Goal: Task Accomplishment & Management: Manage account settings

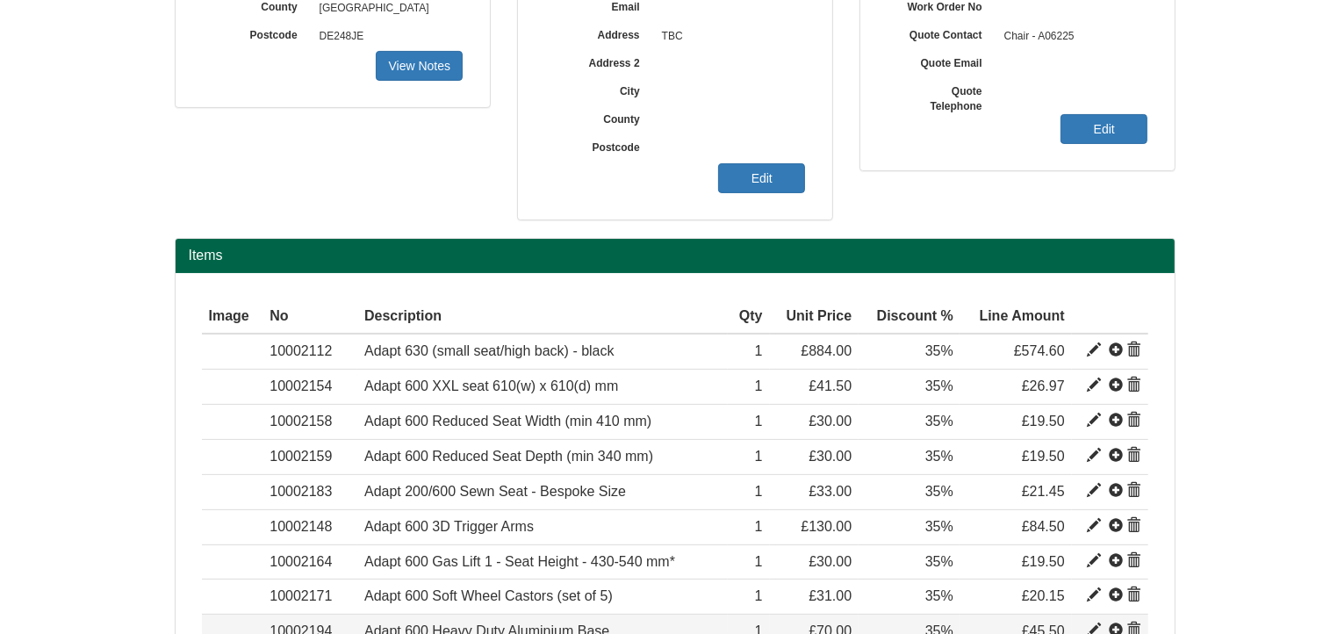
scroll to position [469, 0]
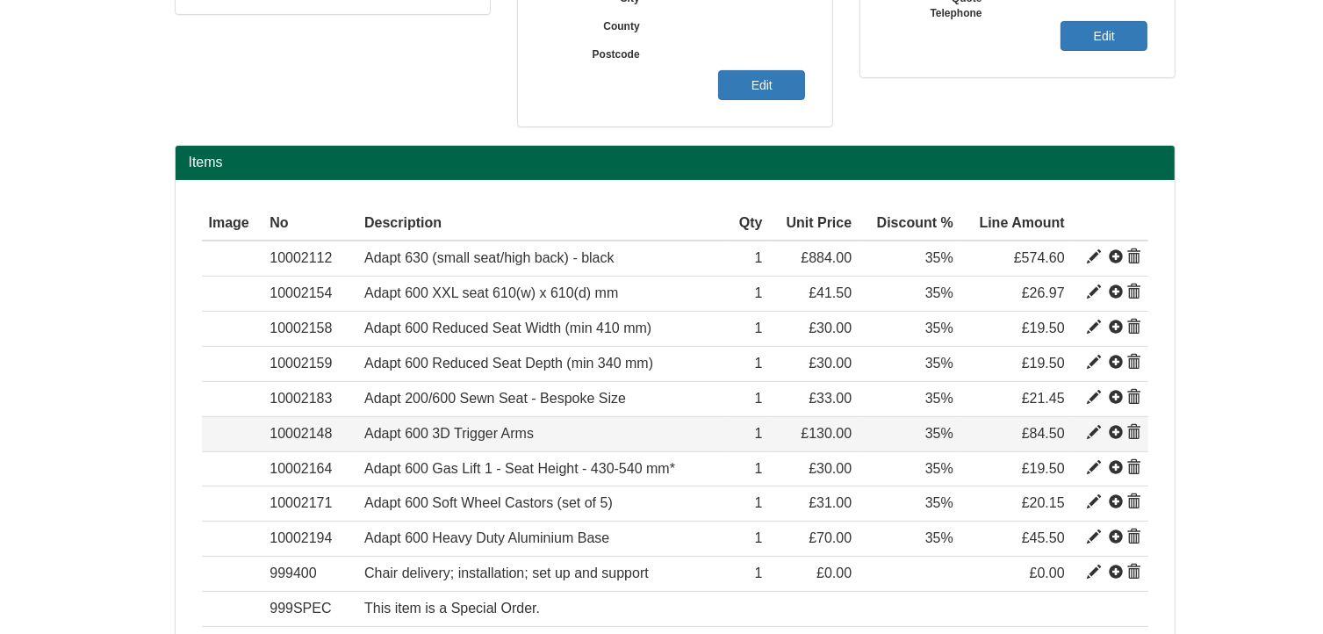
click at [1134, 429] on span at bounding box center [1134, 433] width 14 height 14
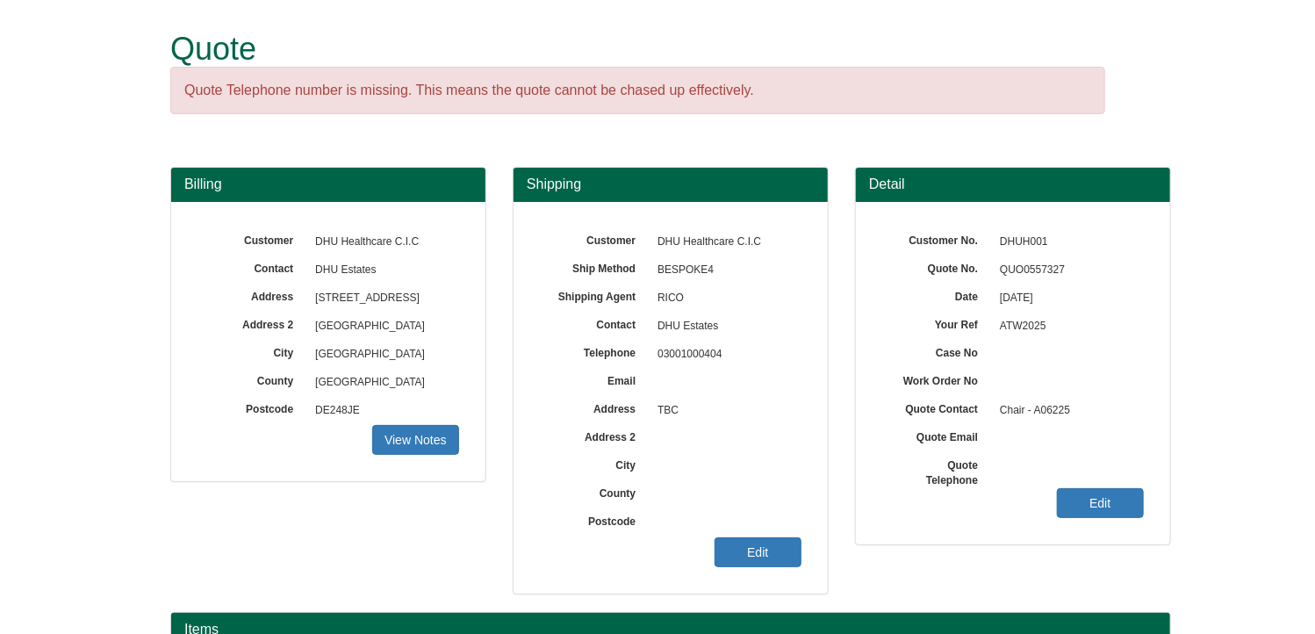
scroll to position [0, 0]
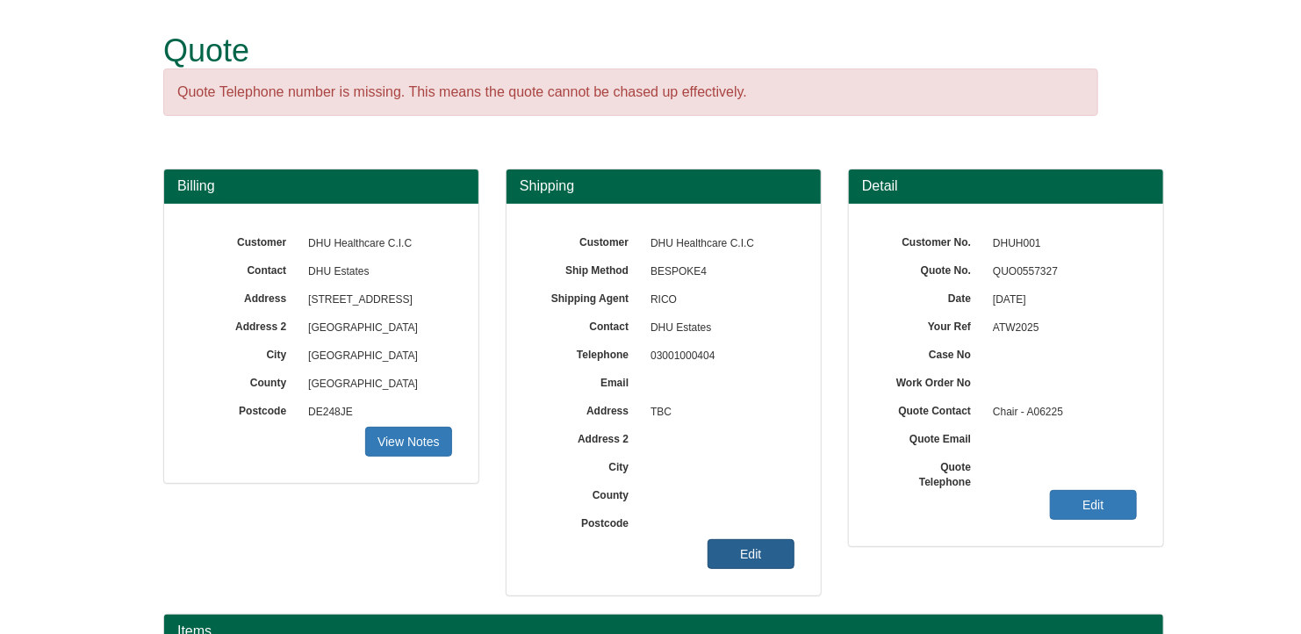
click at [767, 554] on link "Edit" at bounding box center [751, 554] width 87 height 30
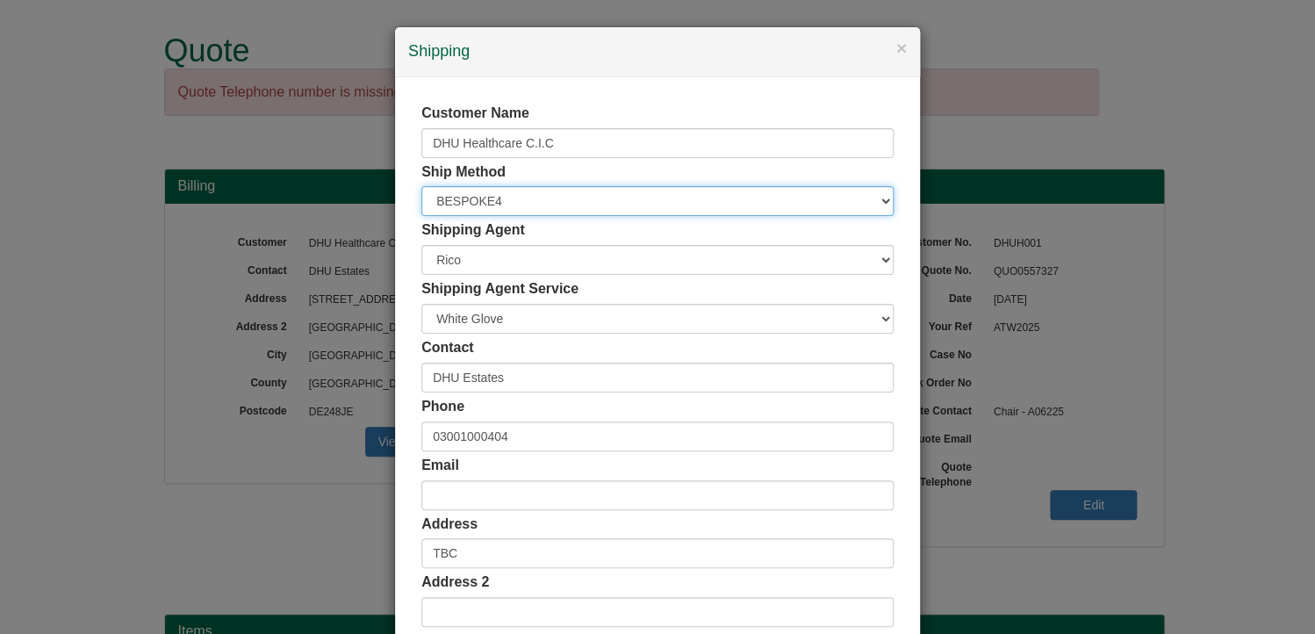
click at [476, 205] on select "Free of Charge £5 Flat Rate £7.50 Flat Rate £10 Flat Rate BESPOKE2 BESPOKE3 BES…" at bounding box center [657, 201] width 472 height 30
select select "FOC"
click at [421, 186] on select "Free of Charge £5 Flat Rate £7.50 Flat Rate £10 Flat Rate BESPOKE2 BESPOKE3 BES…" at bounding box center [657, 201] width 472 height 30
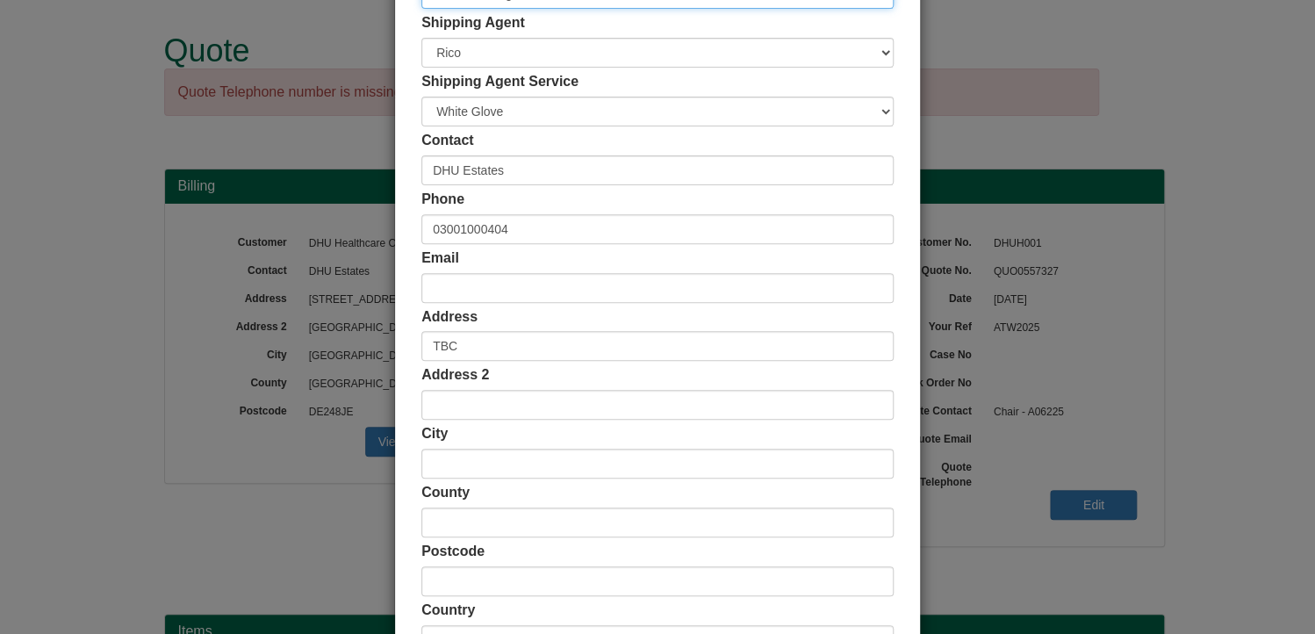
scroll to position [337, 0]
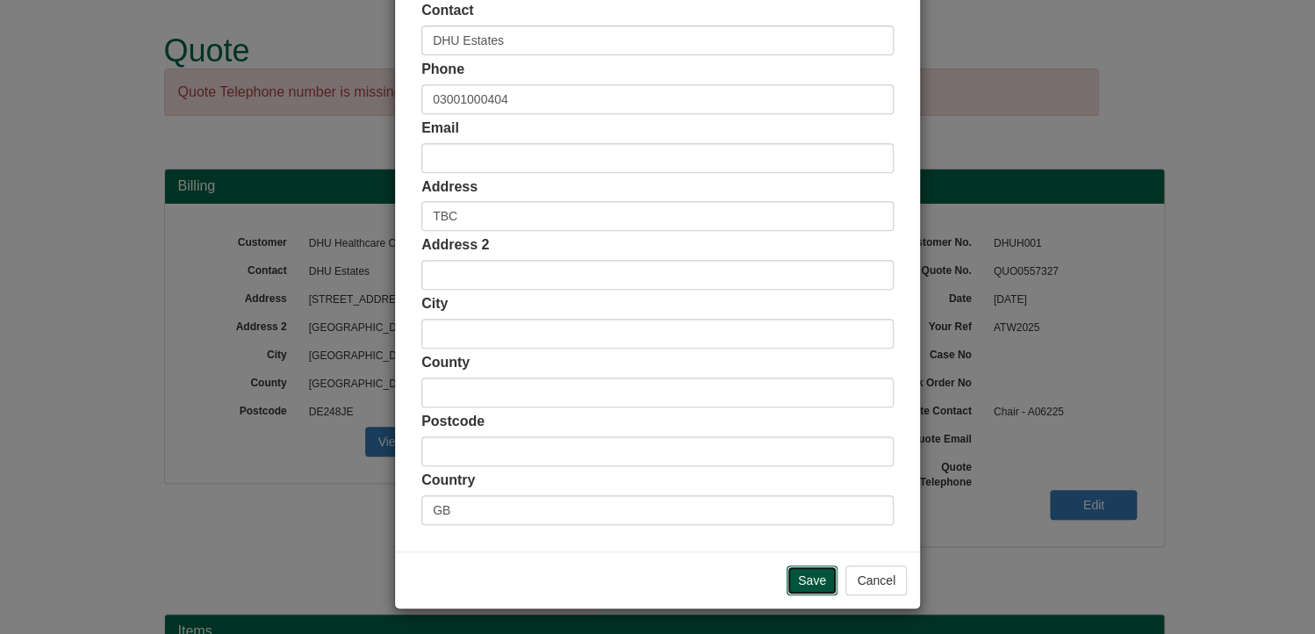
click at [802, 582] on input "Save" at bounding box center [812, 580] width 51 height 30
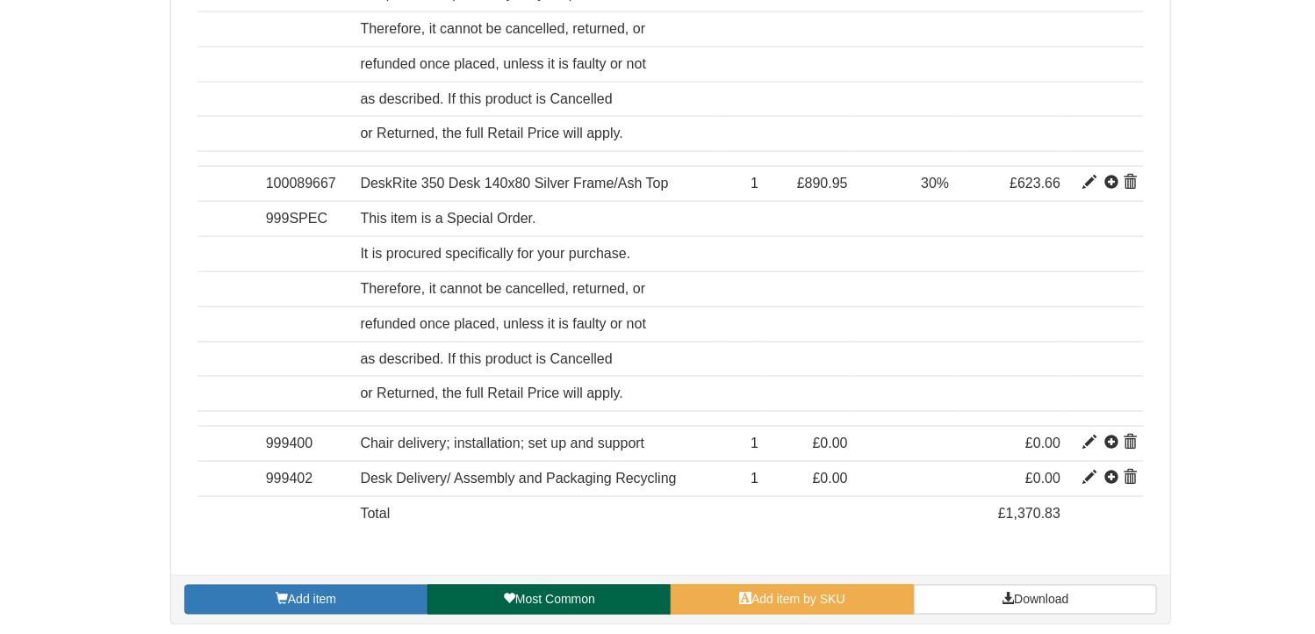
scroll to position [960, 0]
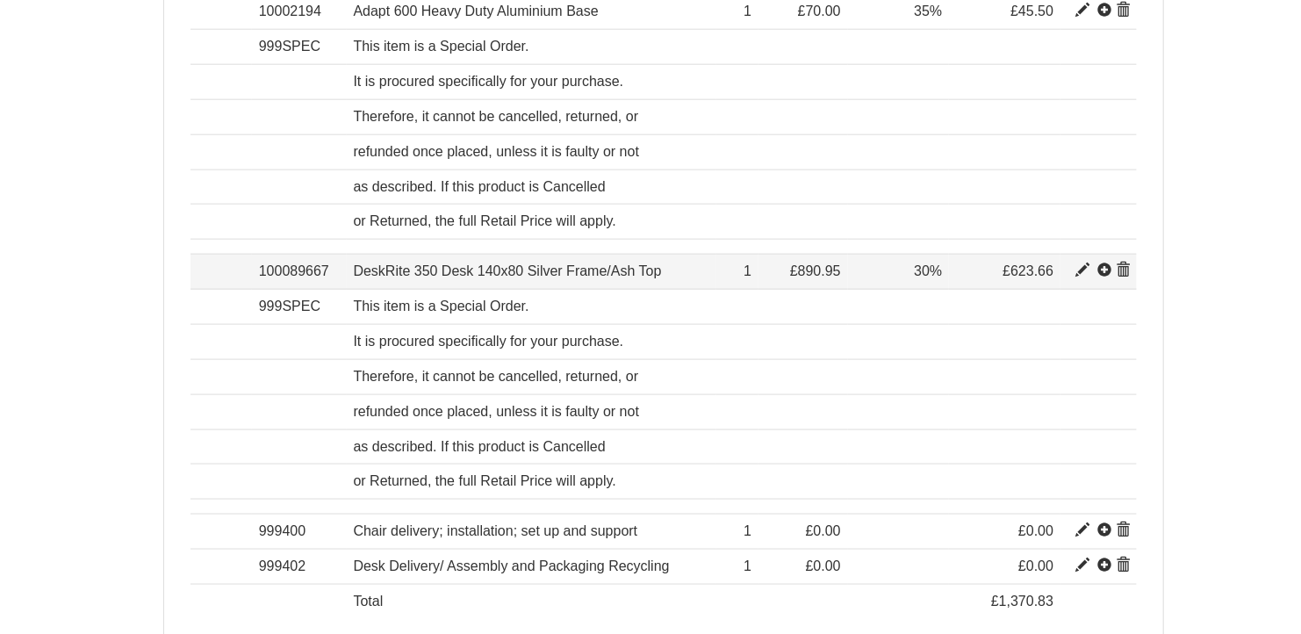
click at [1081, 264] on span at bounding box center [1083, 270] width 14 height 14
type input "DeskRite 350 Desk 140x80 Silver Frame/Ash Top"
type input "243.68"
type input "890.95"
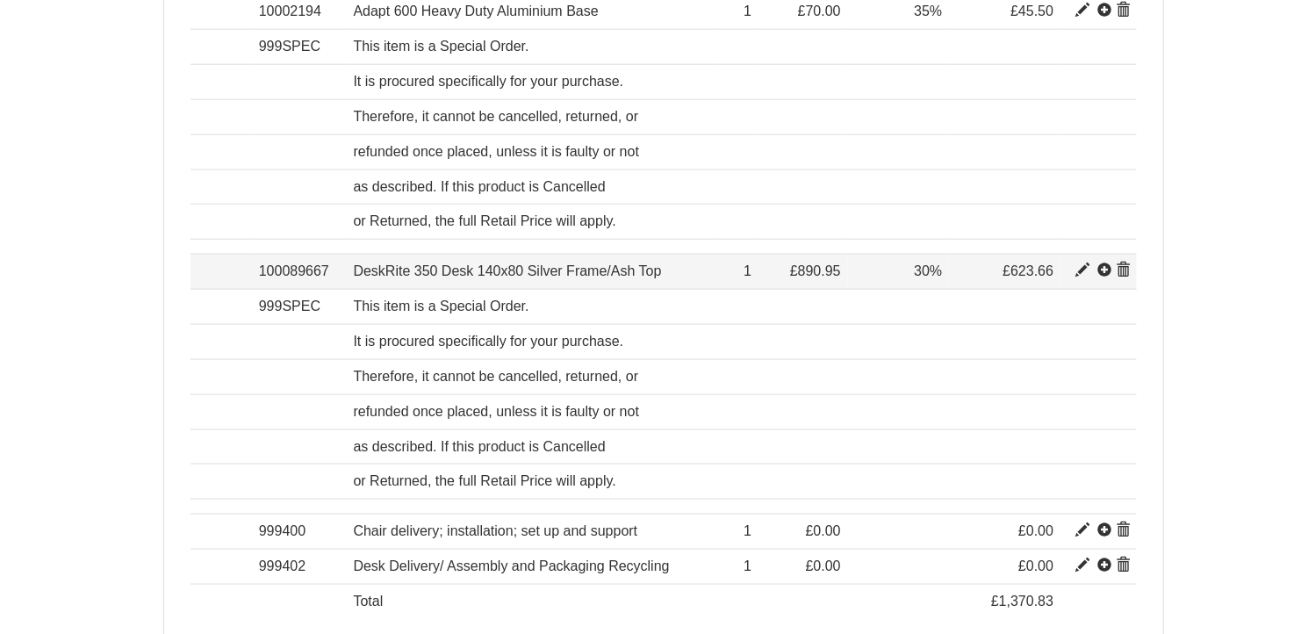
type input "1"
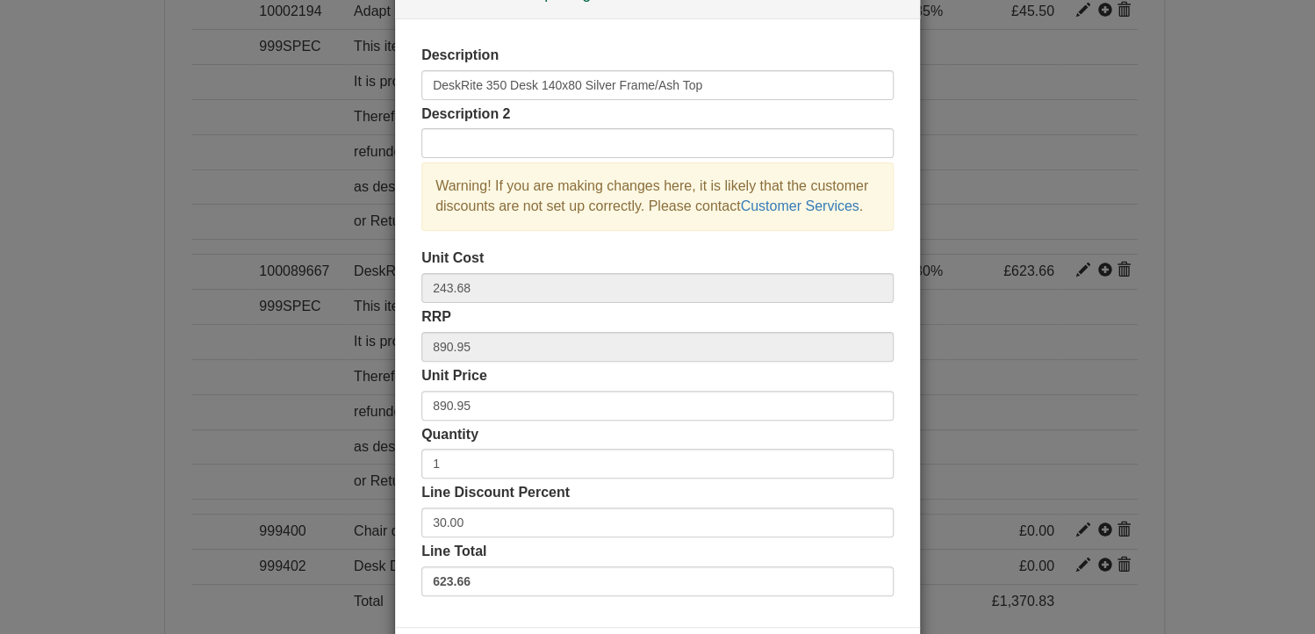
scroll to position [88, 0]
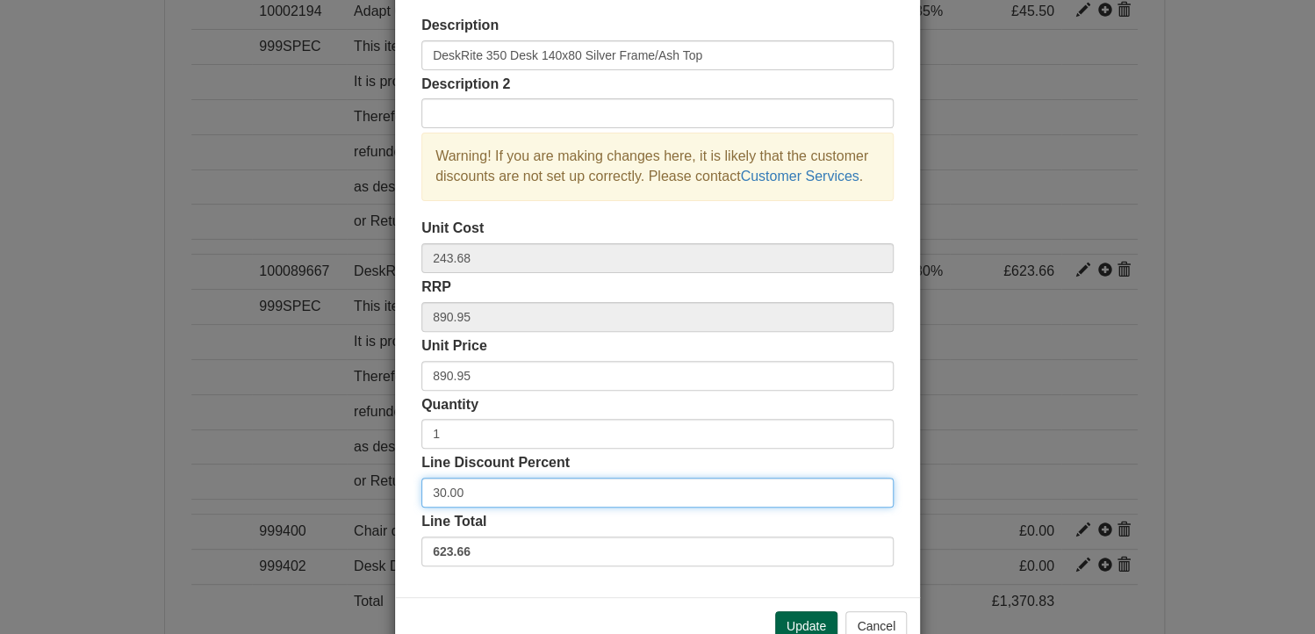
drag, startPoint x: 473, startPoint y: 491, endPoint x: 421, endPoint y: 485, distance: 52.1
click at [421, 485] on input "30.00" at bounding box center [657, 493] width 472 height 30
type input "3"
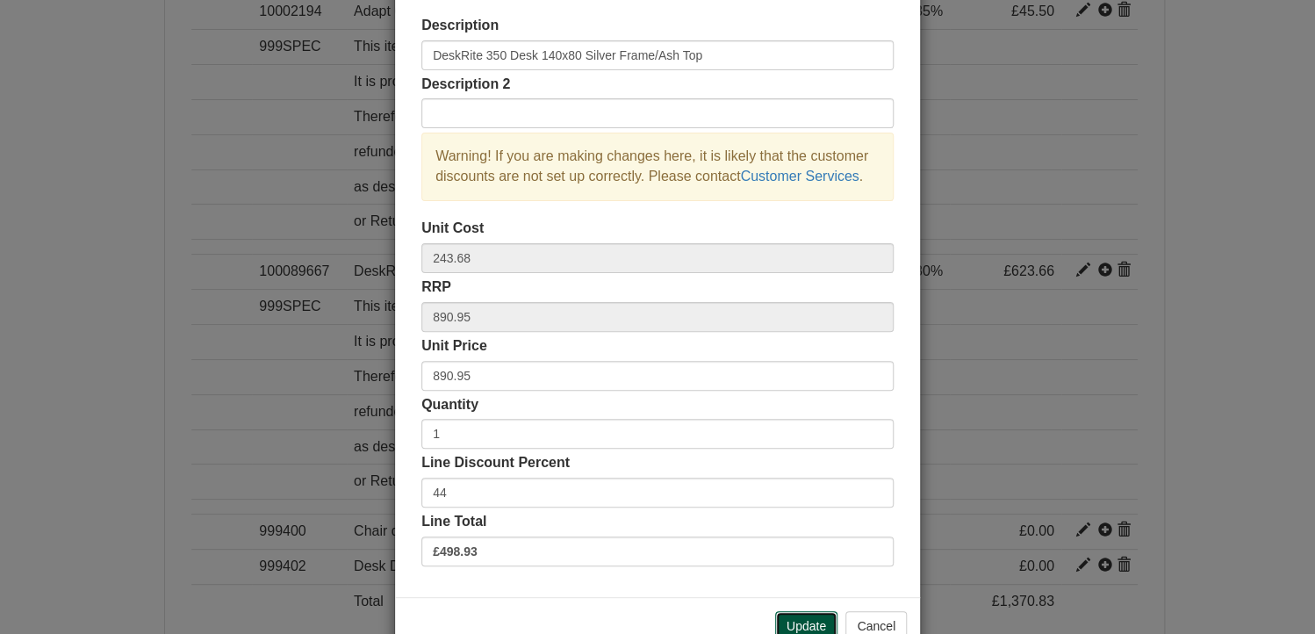
click at [790, 619] on button "Update" at bounding box center [806, 626] width 62 height 30
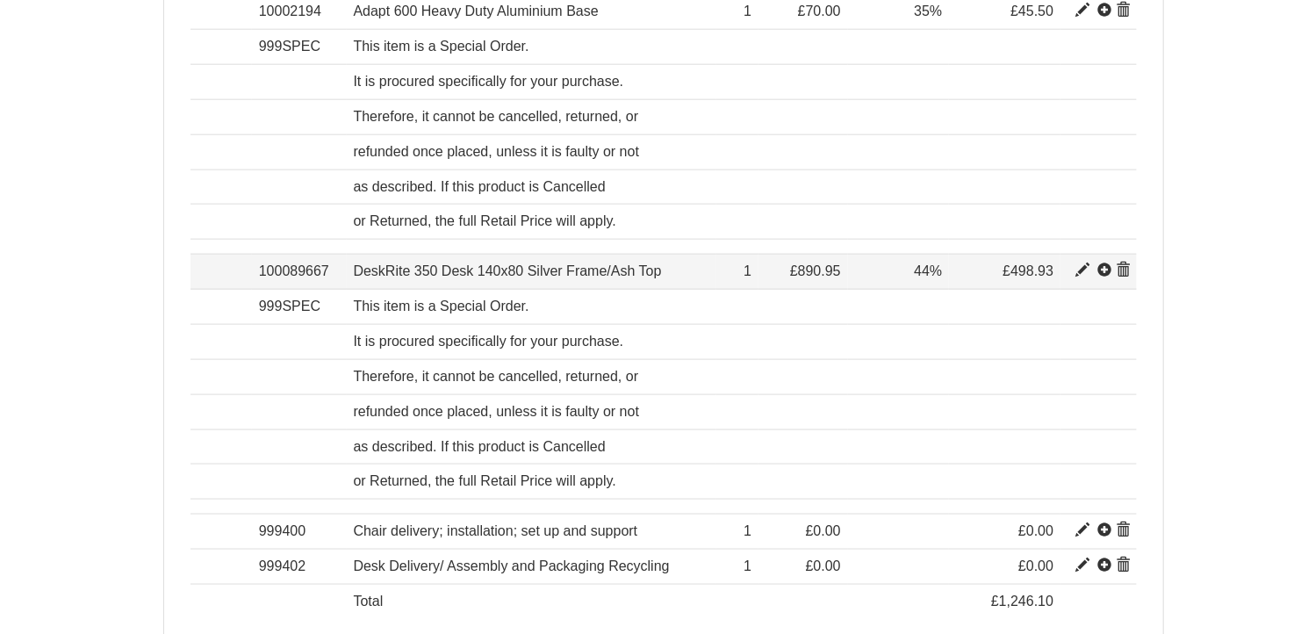
click at [1081, 263] on span at bounding box center [1083, 270] width 14 height 14
type input "44.00"
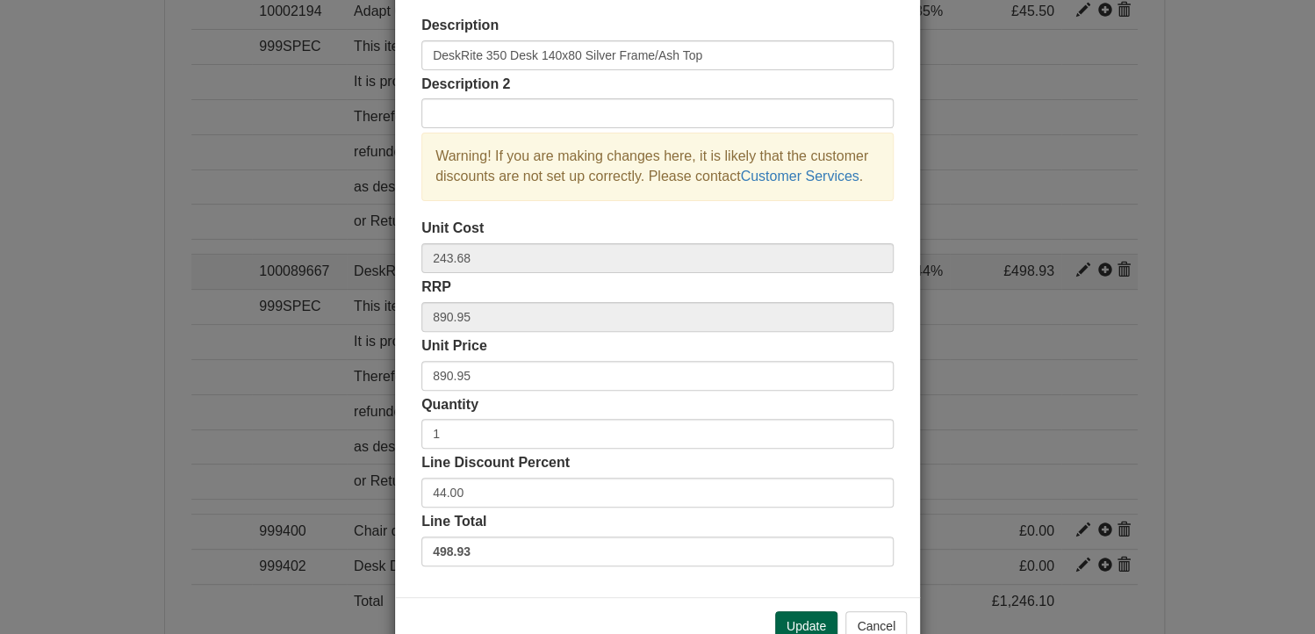
scroll to position [0, 0]
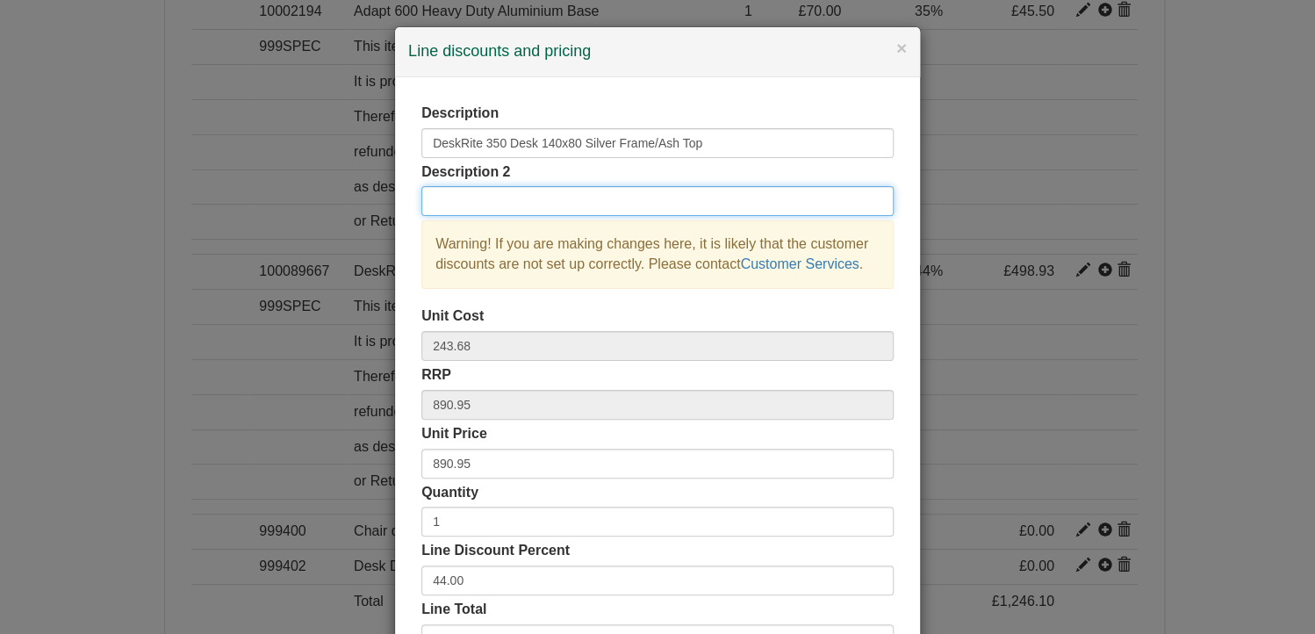
click at [448, 205] on input "text" at bounding box center [657, 201] width 472 height 30
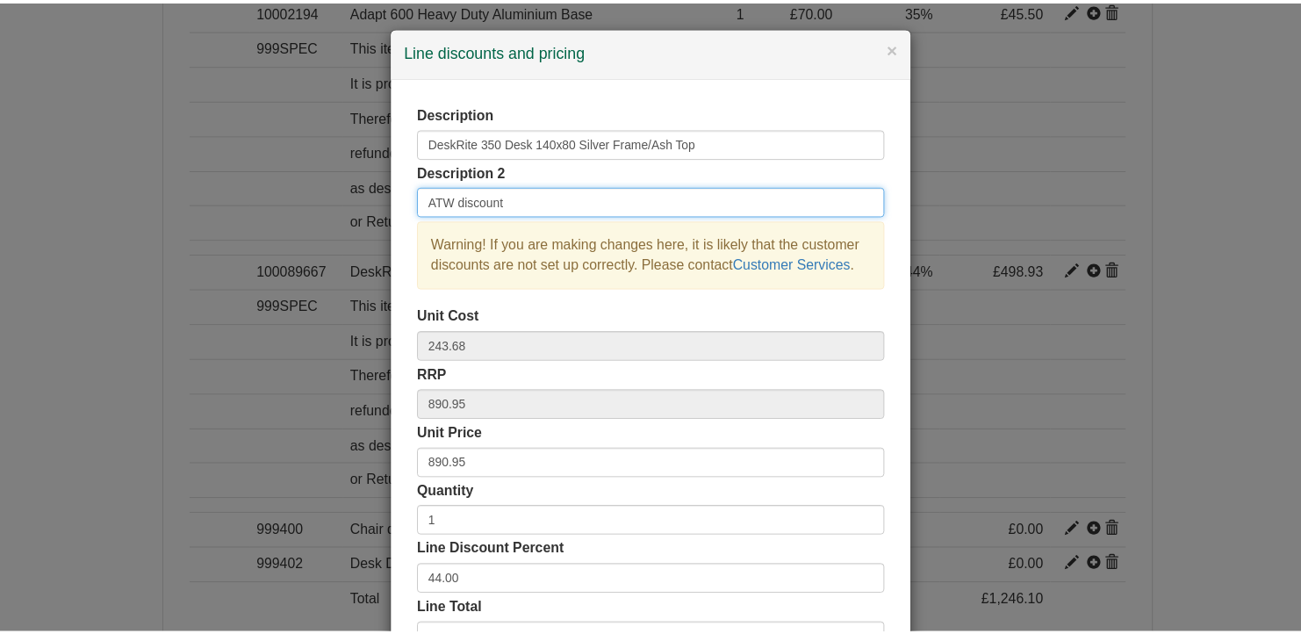
scroll to position [133, 0]
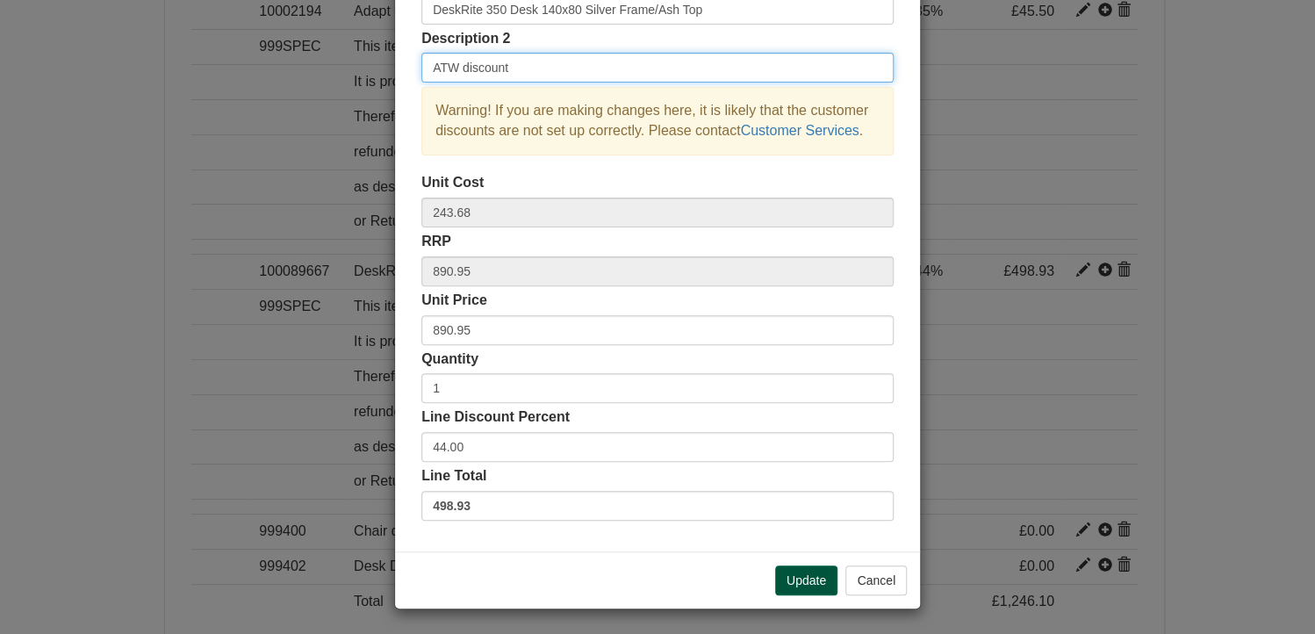
type input "ATW discount"
click at [795, 578] on button "Update" at bounding box center [806, 580] width 62 height 30
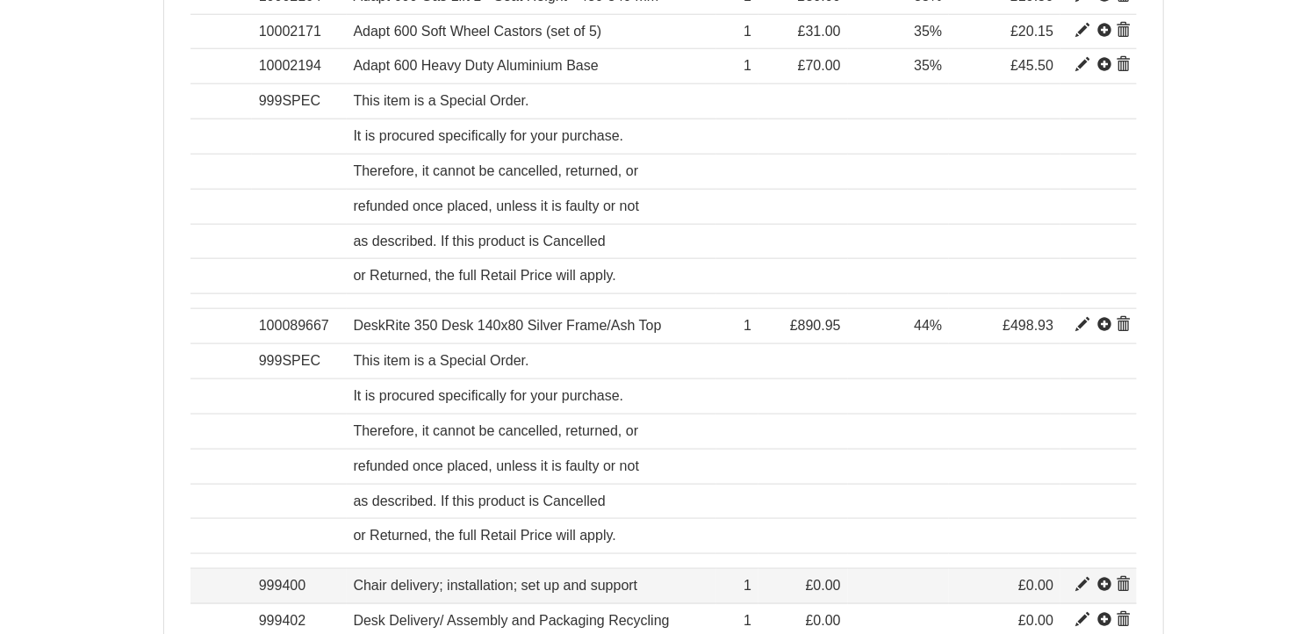
scroll to position [1048, 0]
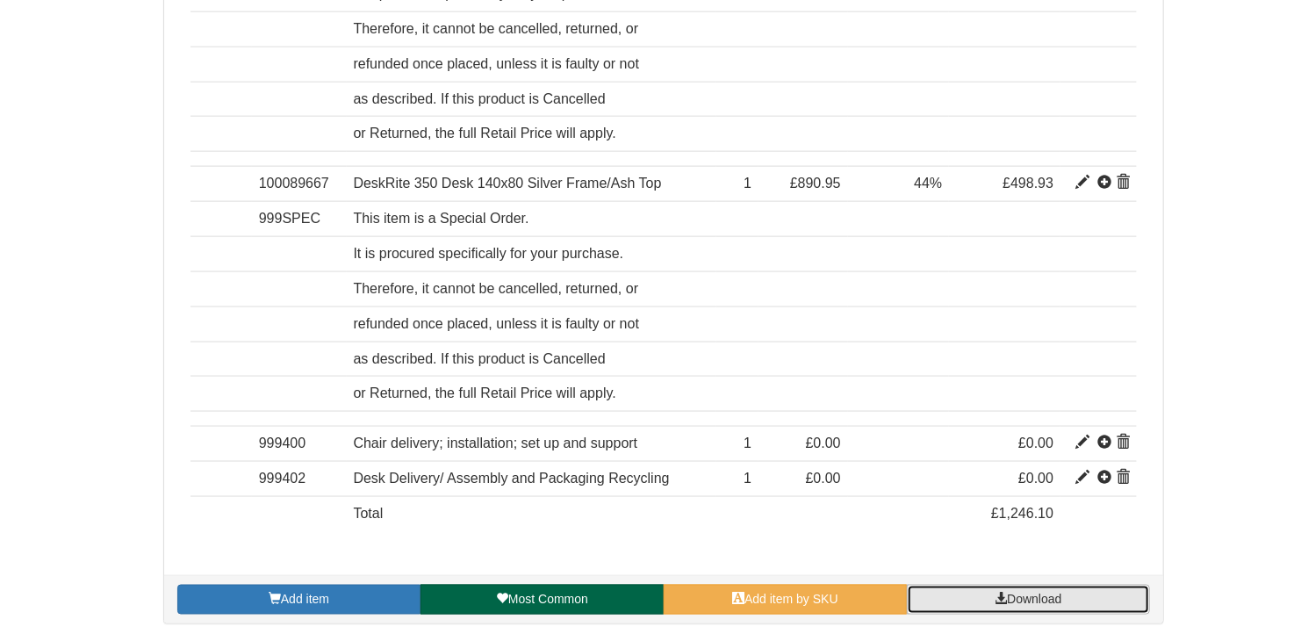
click at [1057, 593] on span "Download" at bounding box center [1034, 600] width 54 height 14
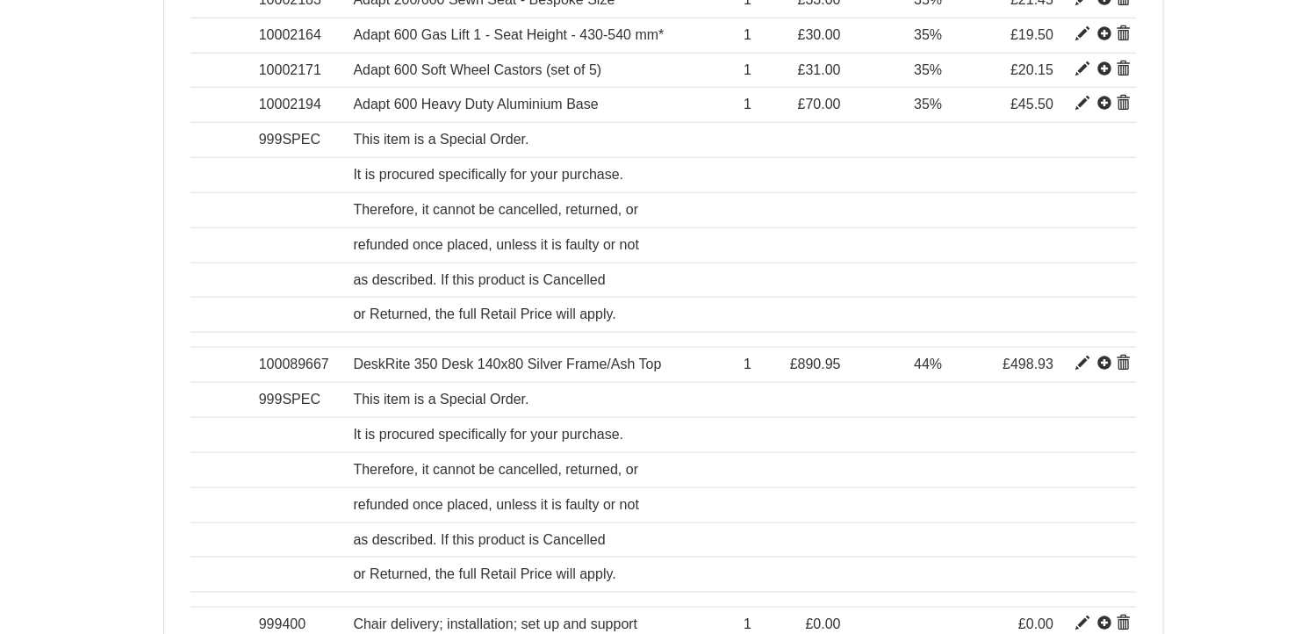
scroll to position [878, 0]
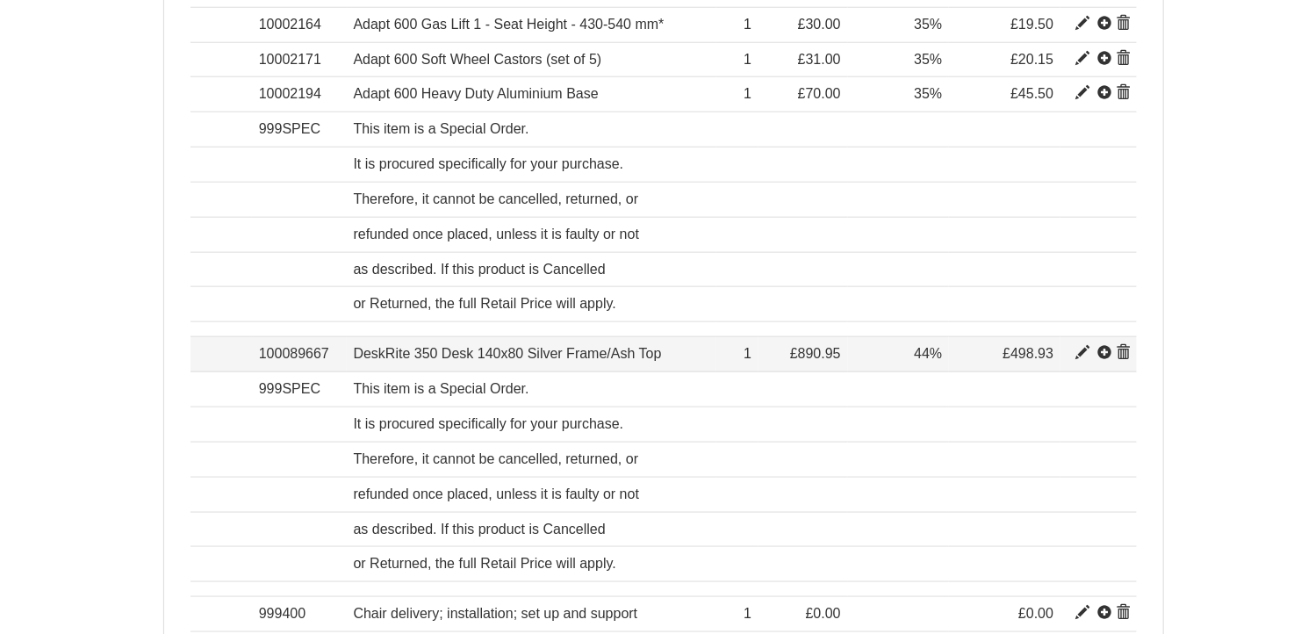
click at [1120, 347] on span at bounding box center [1123, 353] width 14 height 14
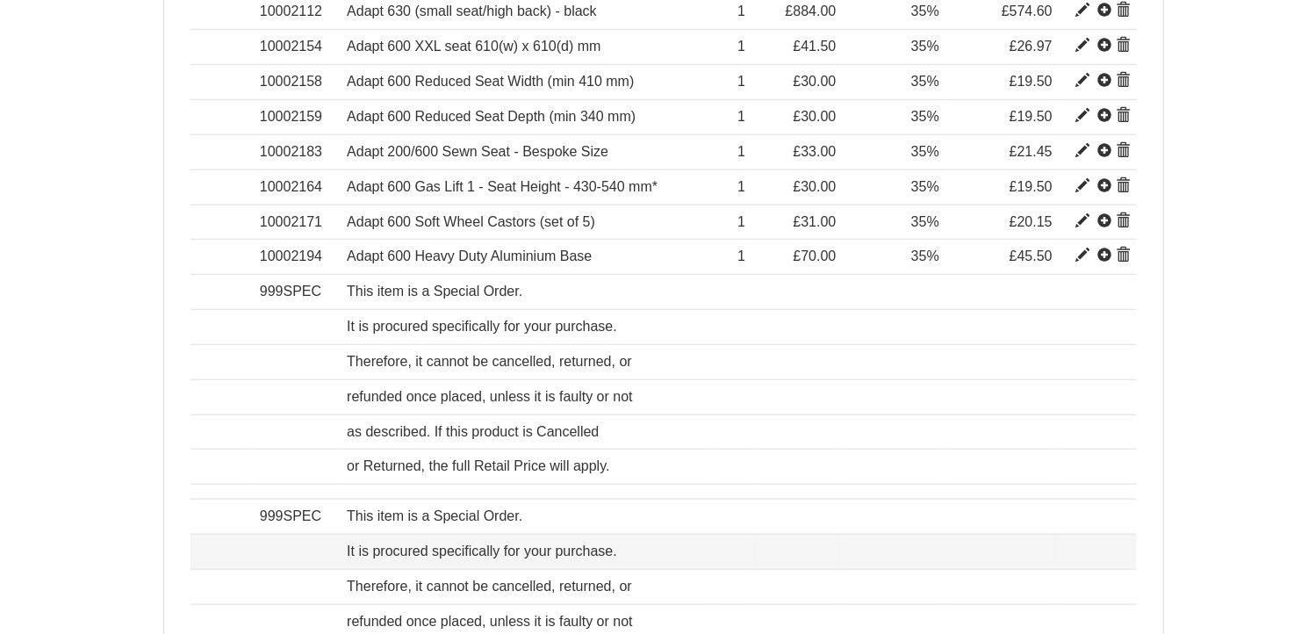
scroll to position [979, 0]
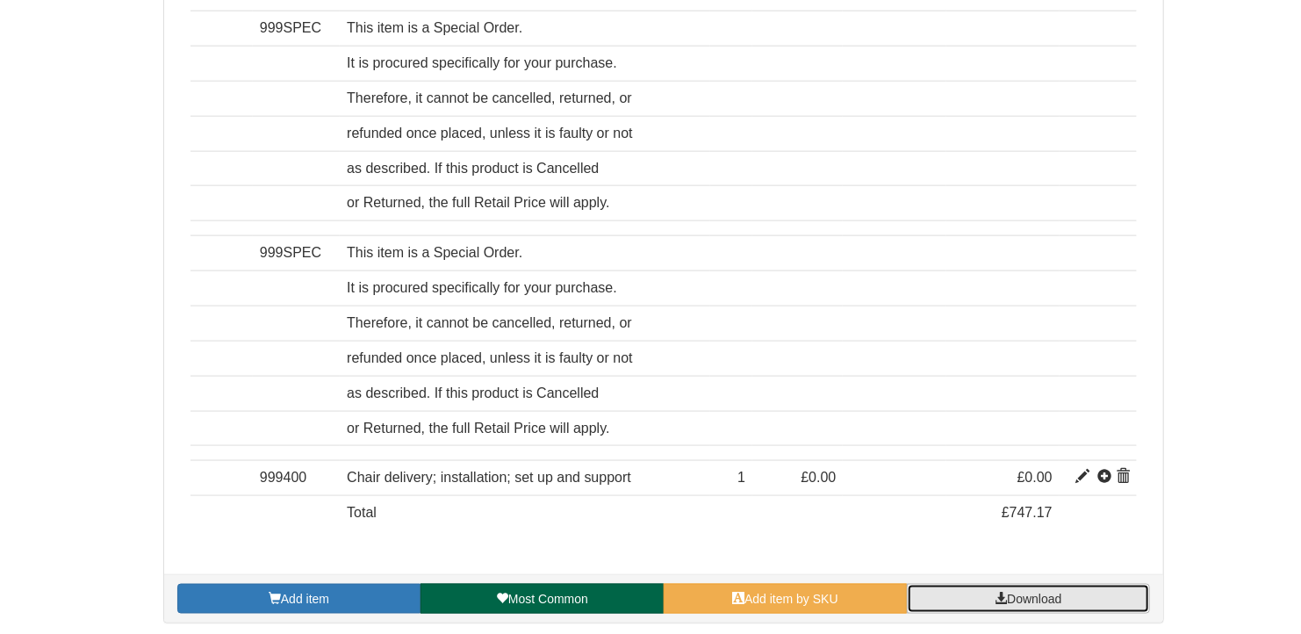
click at [1055, 592] on span "Download" at bounding box center [1034, 599] width 54 height 14
